Goal: Entertainment & Leisure: Consume media (video, audio)

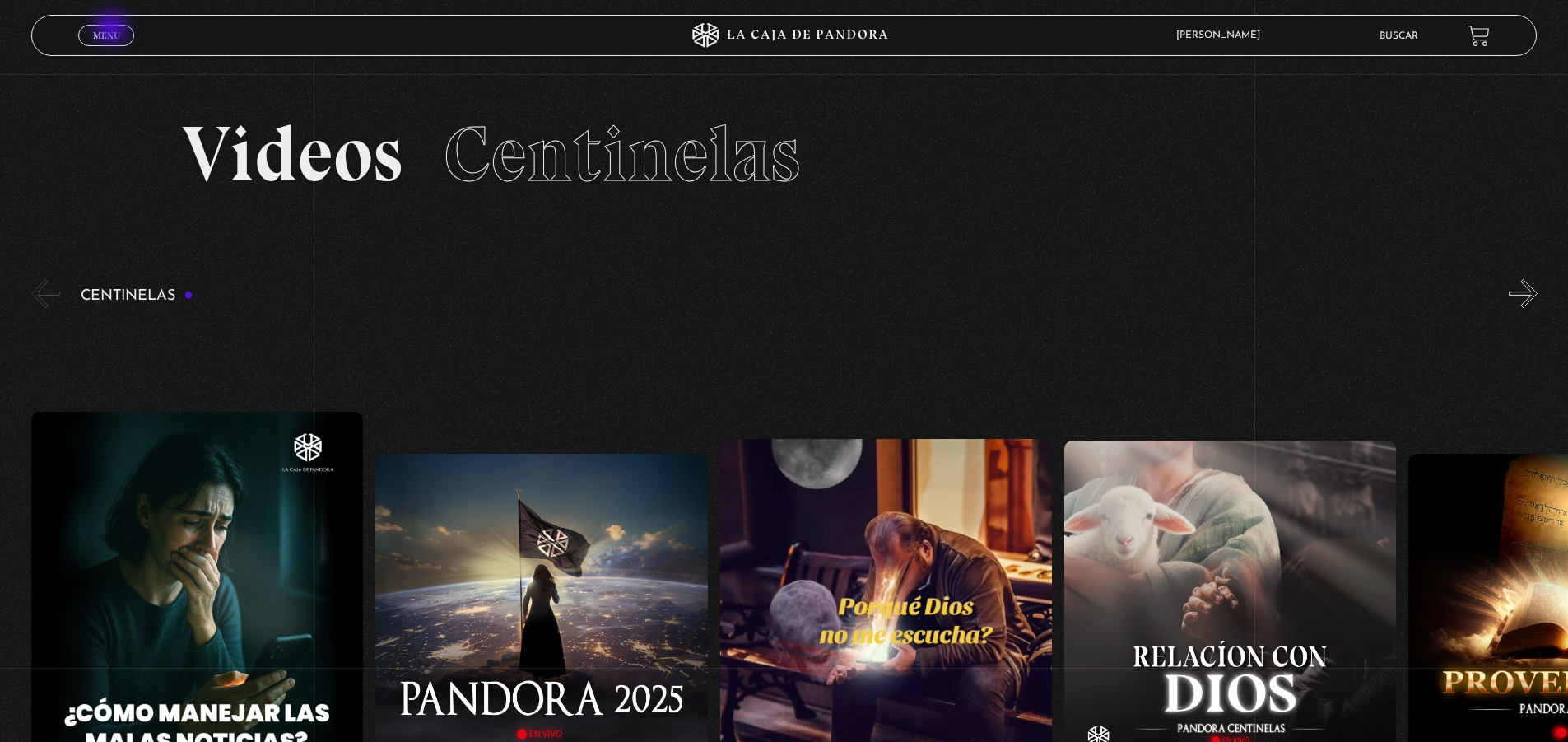
click at [113, 30] on span "Menu" at bounding box center [106, 35] width 27 height 10
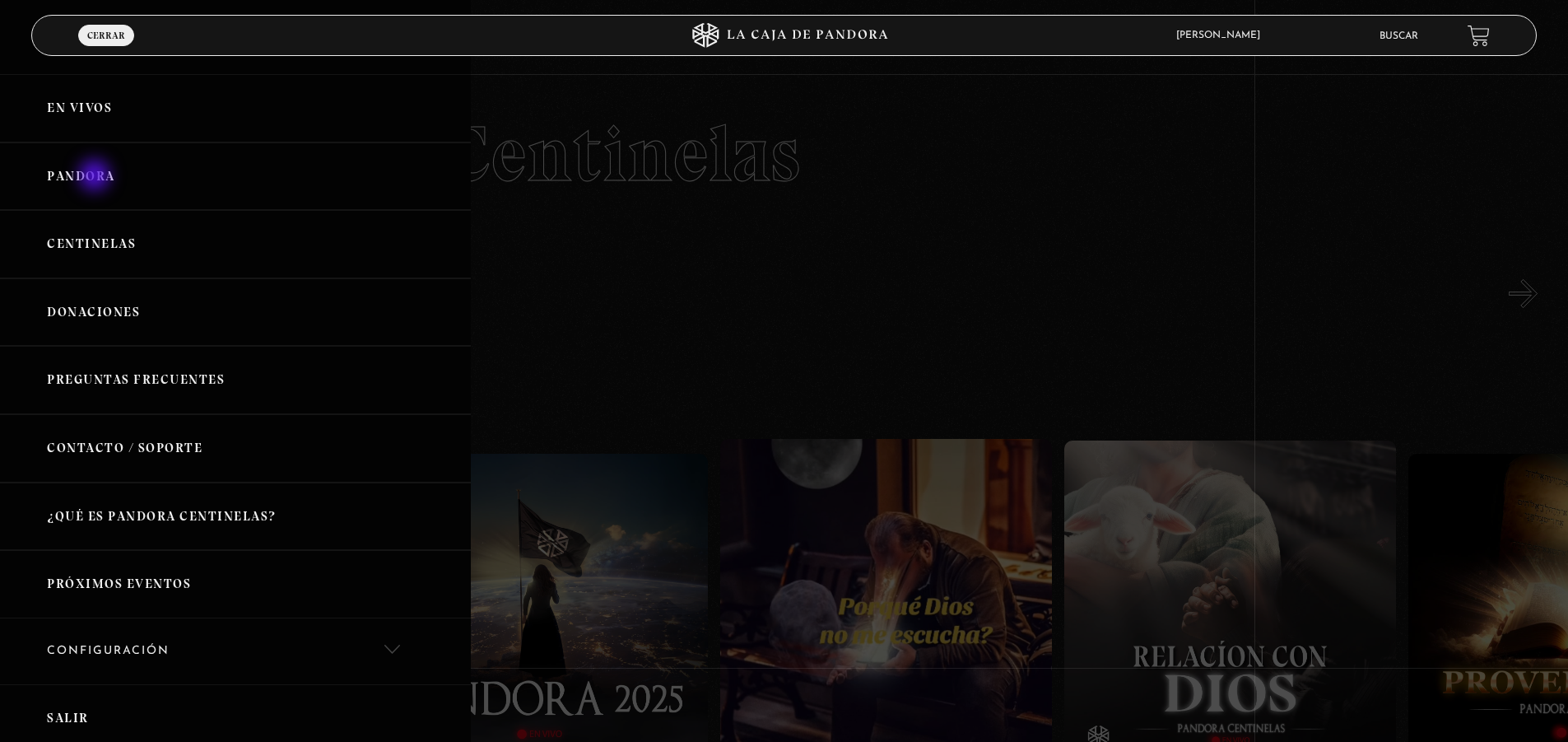
click at [97, 177] on link "Pandora" at bounding box center [235, 177] width 470 height 68
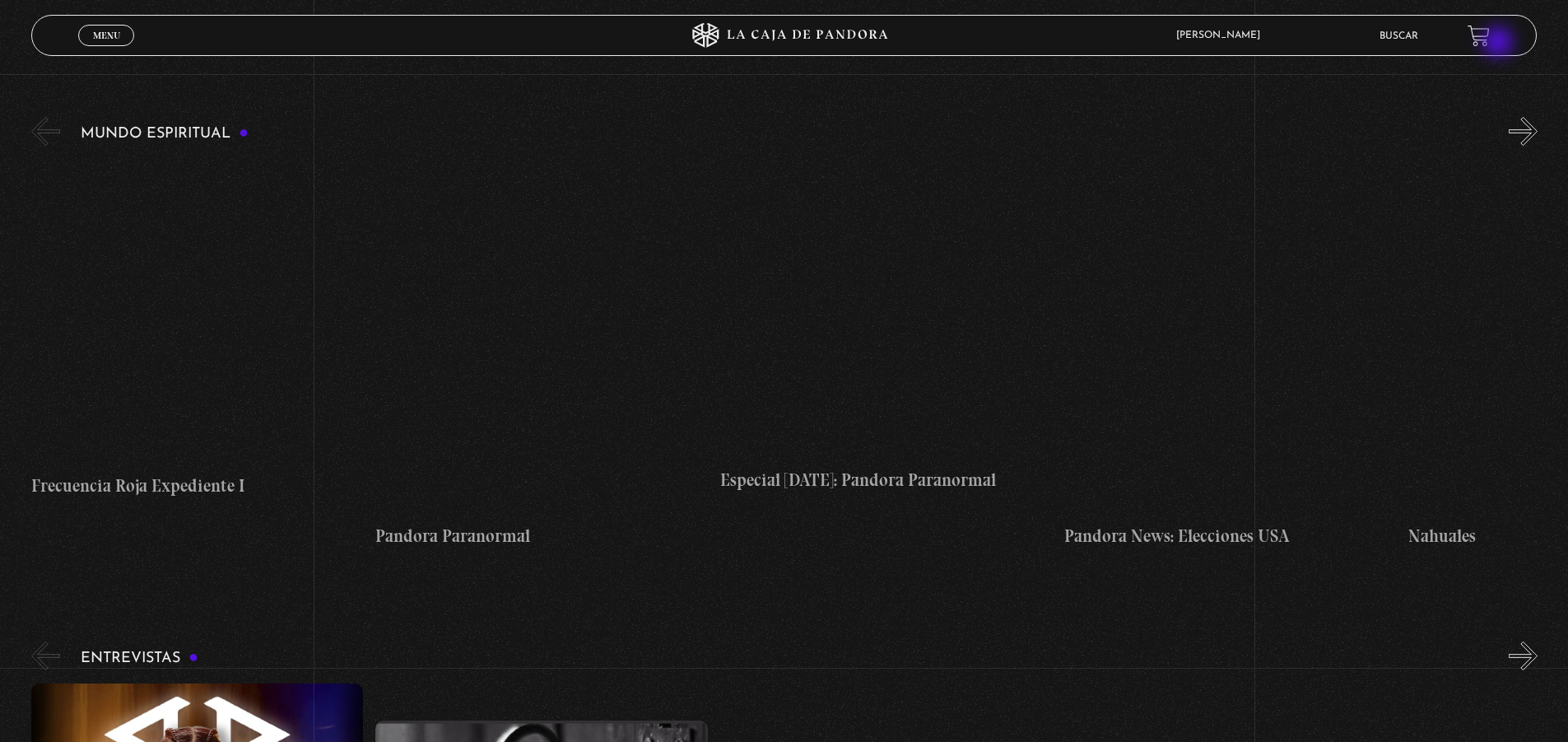
scroll to position [6485, 0]
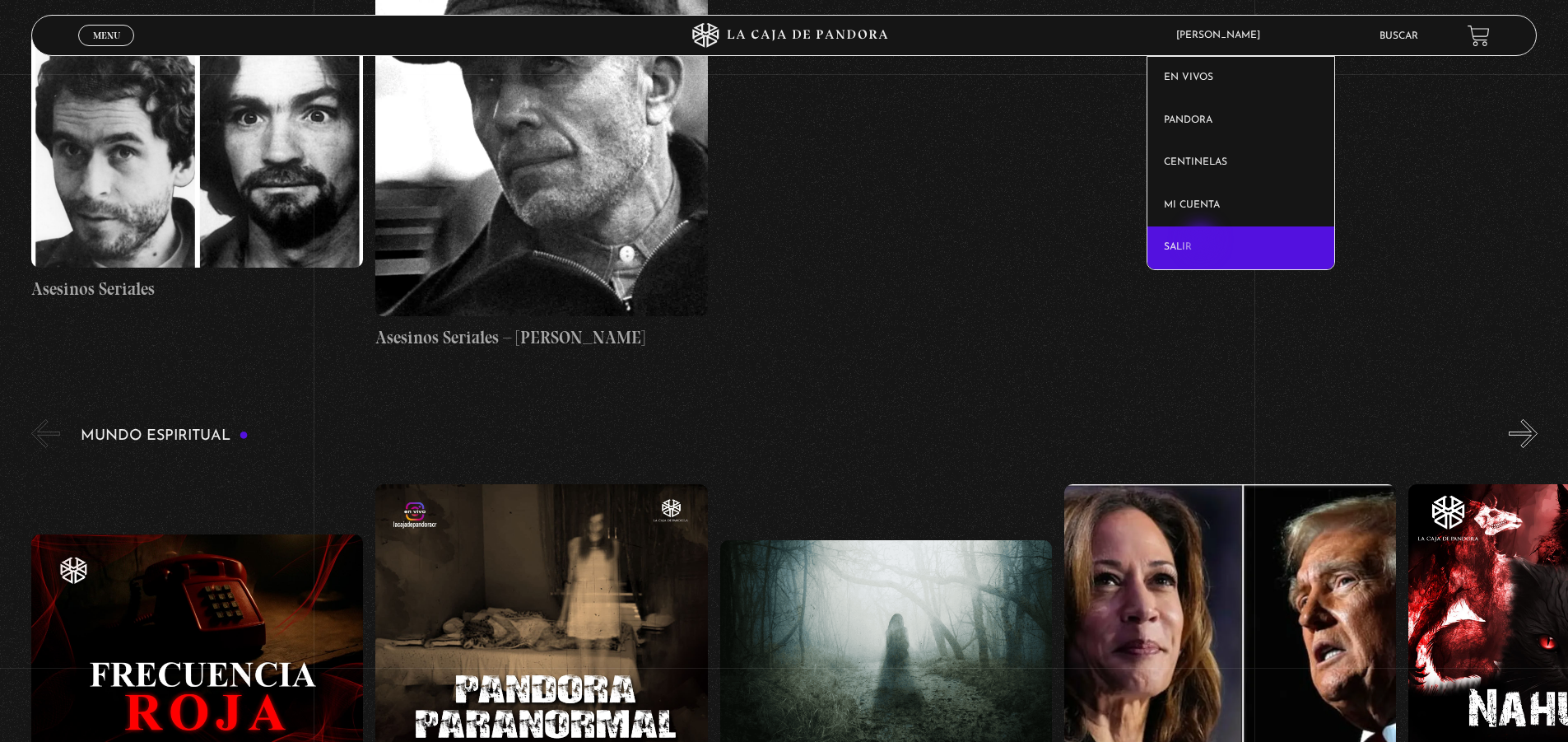
click at [1202, 241] on link "Salir" at bounding box center [1240, 248] width 186 height 43
